Goal: Task Accomplishment & Management: Manage account settings

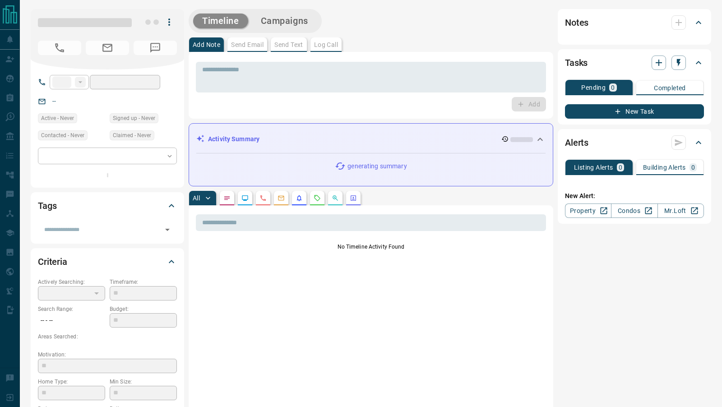
type input "**"
type input "**********"
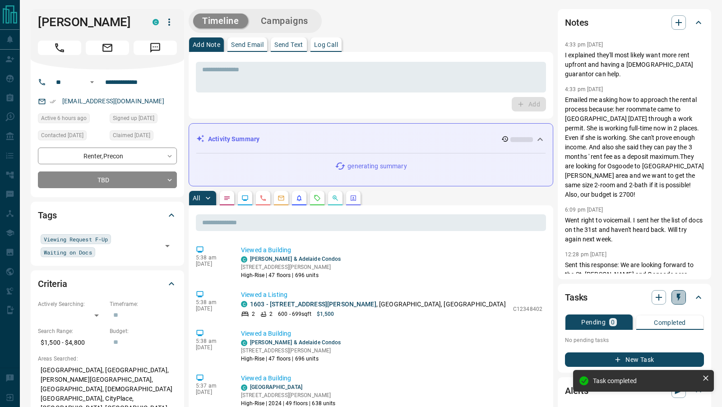
click at [680, 299] on icon "button" at bounding box center [678, 297] width 9 height 9
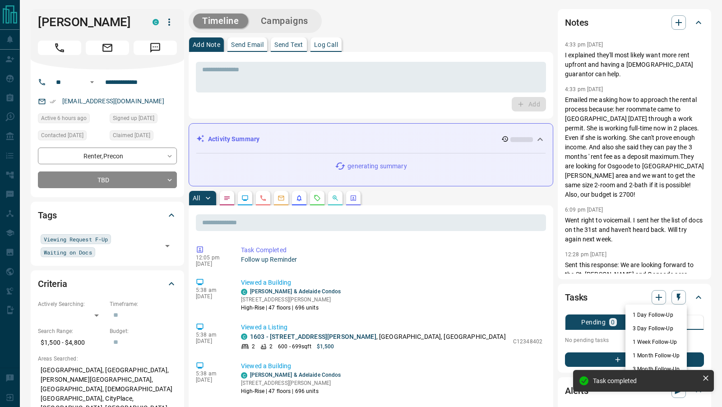
click at [646, 329] on li "3 Day Follow-Up" at bounding box center [656, 329] width 61 height 14
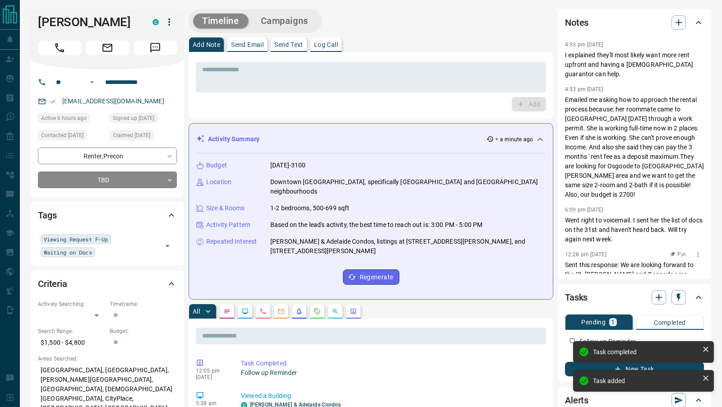
scroll to position [50, 0]
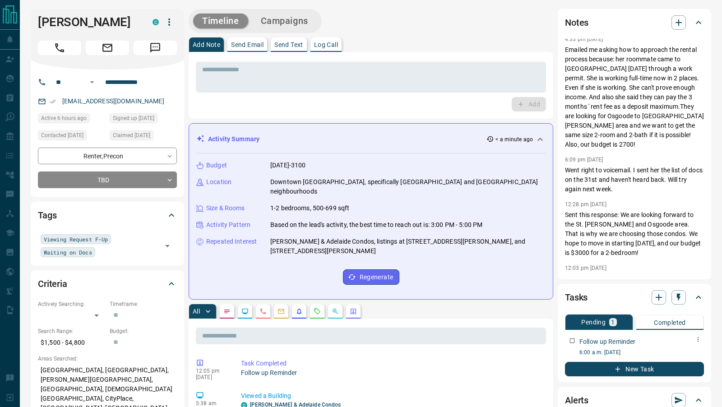
click at [697, 340] on icon "button" at bounding box center [698, 339] width 7 height 7
click at [682, 367] on li "Delete" at bounding box center [685, 370] width 40 height 14
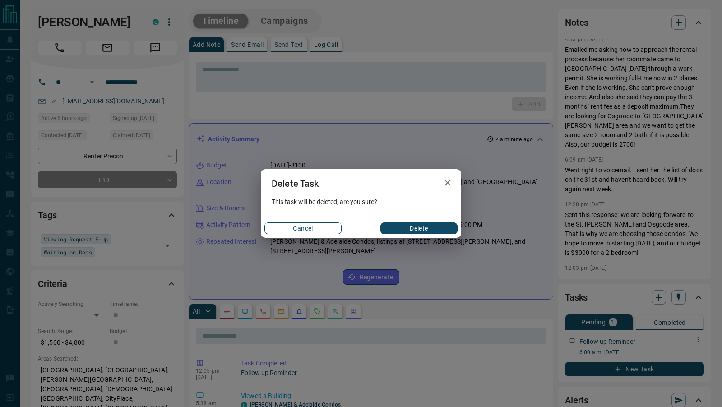
click at [313, 227] on button "Cancel" at bounding box center [303, 229] width 77 height 12
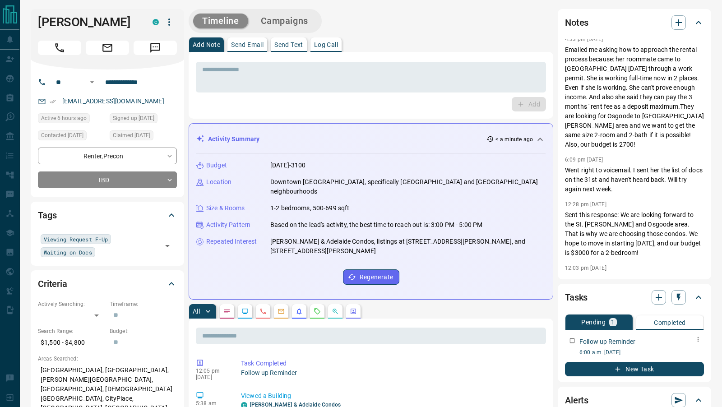
click at [697, 338] on icon "button" at bounding box center [698, 339] width 7 height 7
click at [681, 352] on li "Edit" at bounding box center [685, 356] width 40 height 14
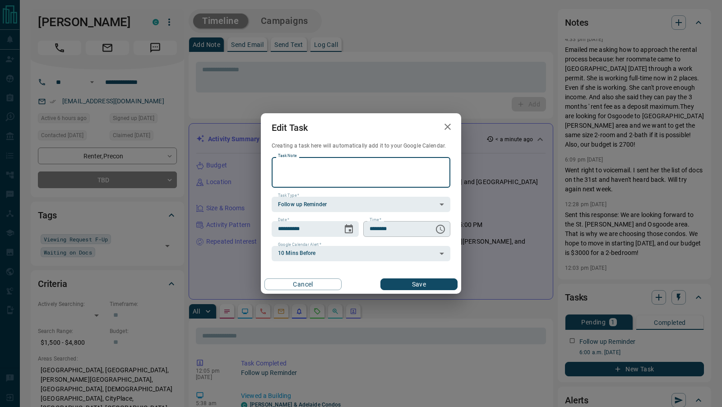
click at [442, 228] on icon "Choose time, selected time is 6:00 AM" at bounding box center [440, 229] width 11 height 11
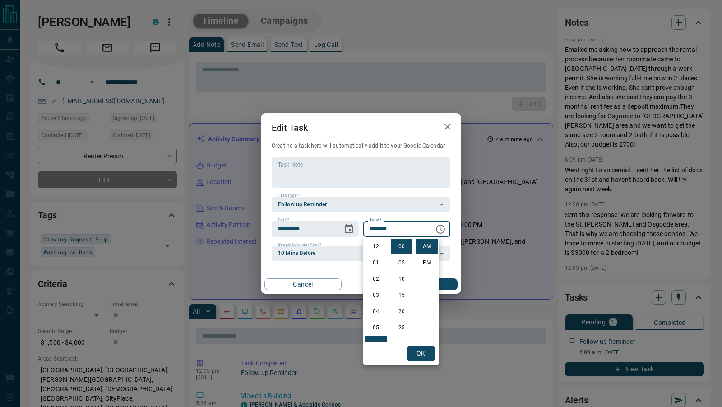
scroll to position [98, 0]
click at [373, 326] on li "11" at bounding box center [376, 327] width 22 height 15
type input "********"
click at [425, 349] on button "OK" at bounding box center [421, 353] width 29 height 15
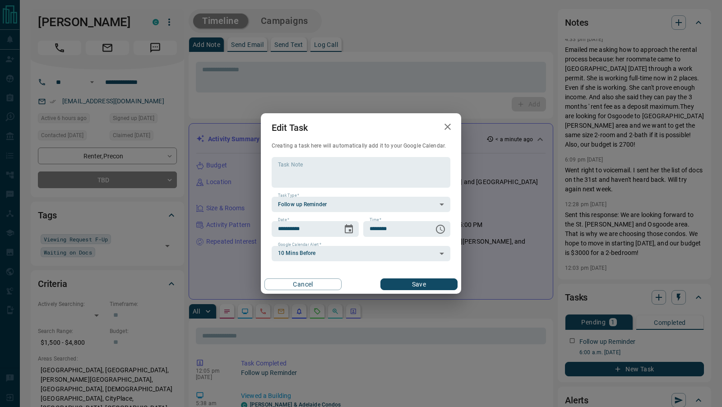
click at [436, 281] on button "Save" at bounding box center [419, 285] width 77 height 12
